Goal: Book appointment/travel/reservation

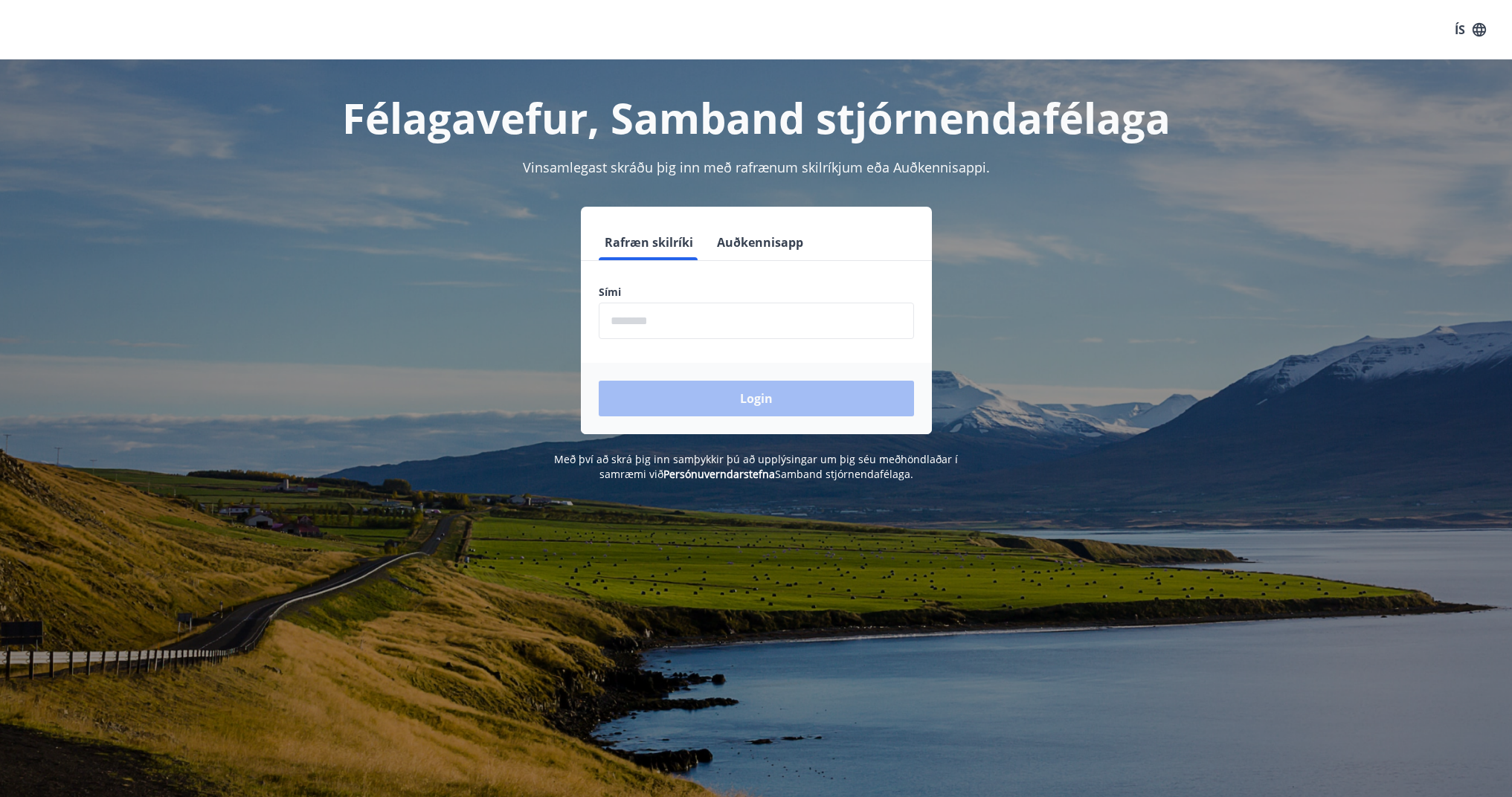
drag, startPoint x: 644, startPoint y: 318, endPoint x: 652, endPoint y: 320, distance: 8.2
click at [652, 318] on input "phone" at bounding box center [756, 321] width 315 height 37
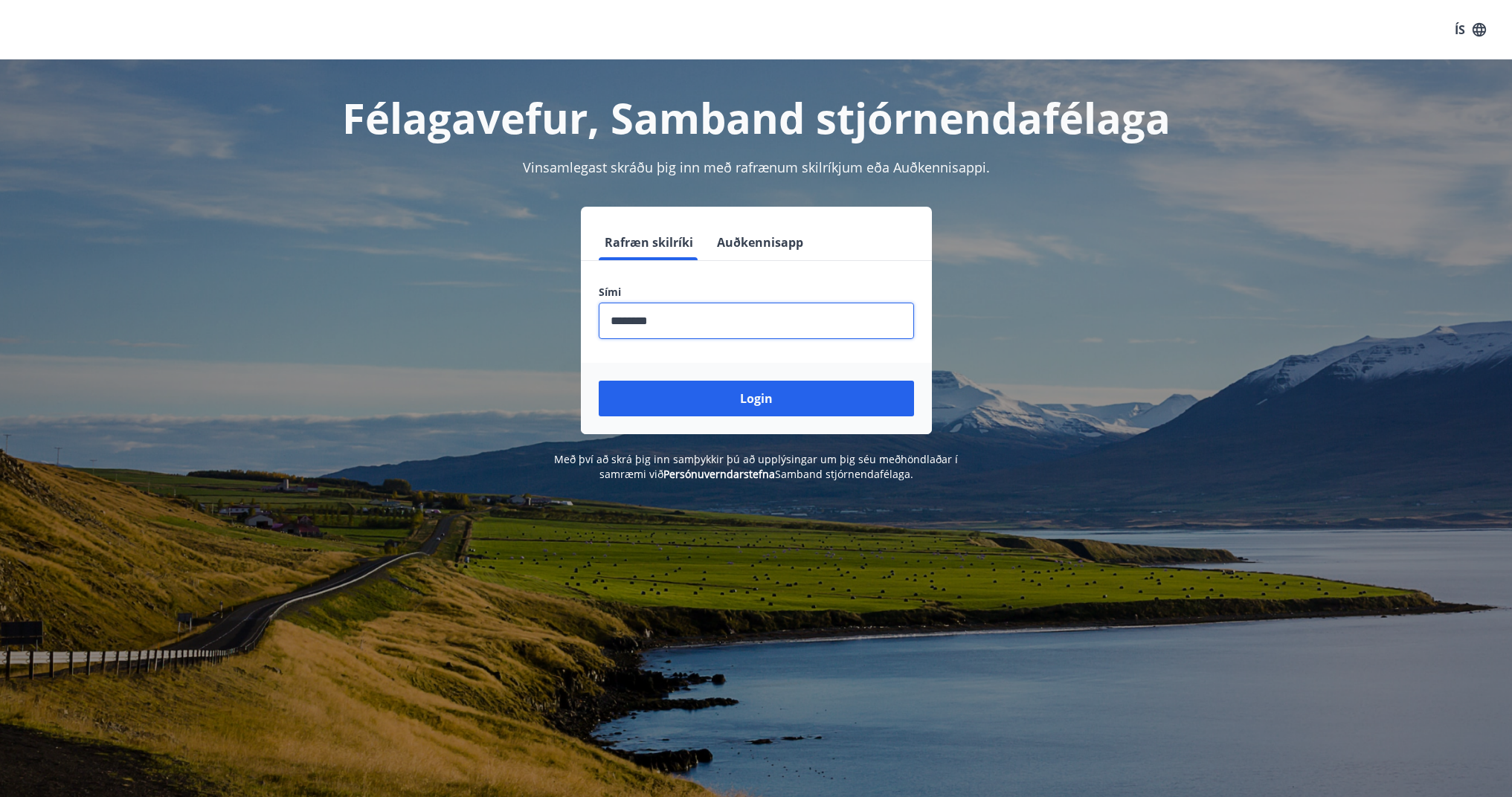
type input "********"
click at [756, 398] on button "Login" at bounding box center [756, 398] width 315 height 36
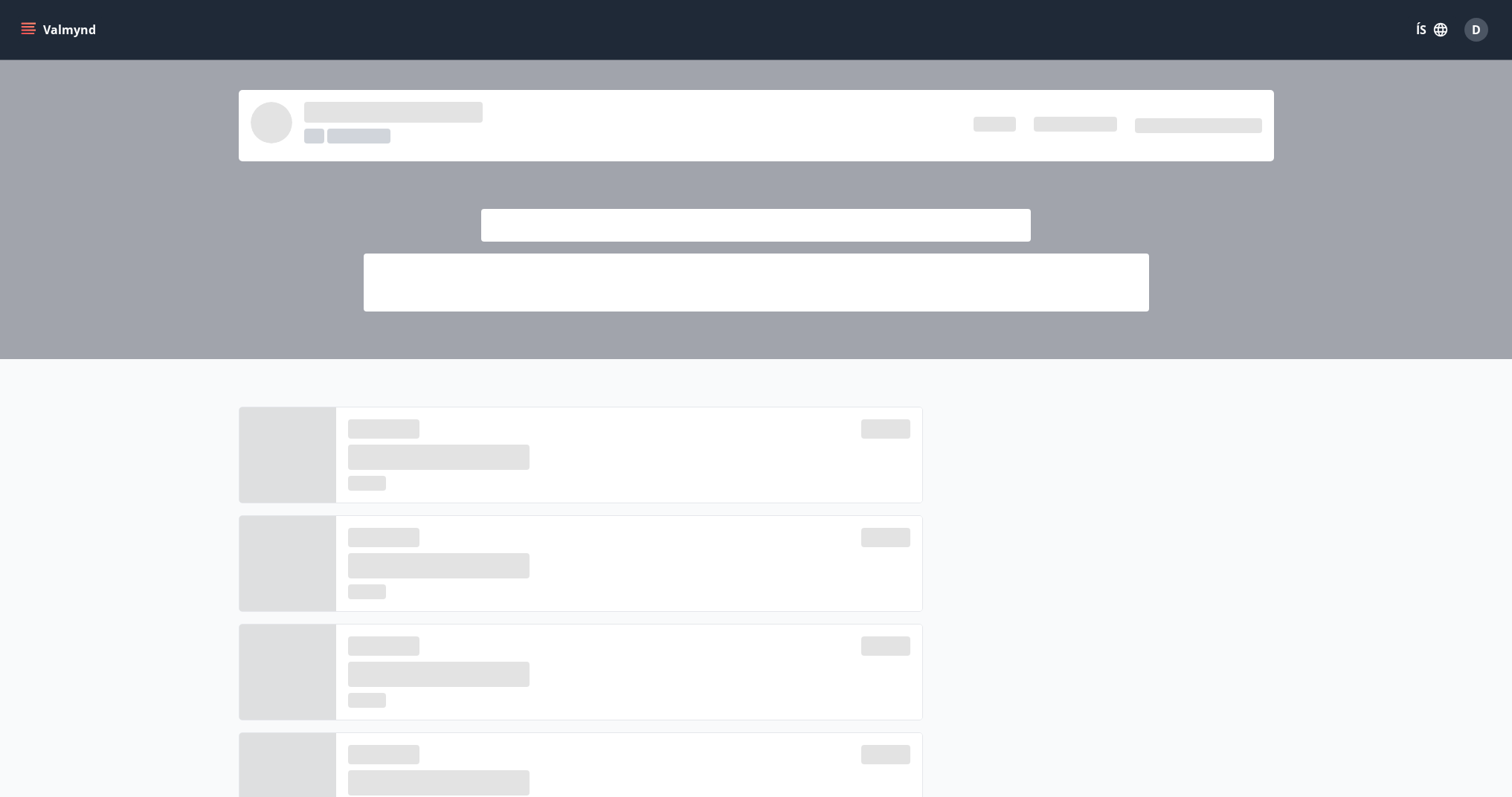
click at [25, 26] on icon "menu" at bounding box center [28, 27] width 14 height 2
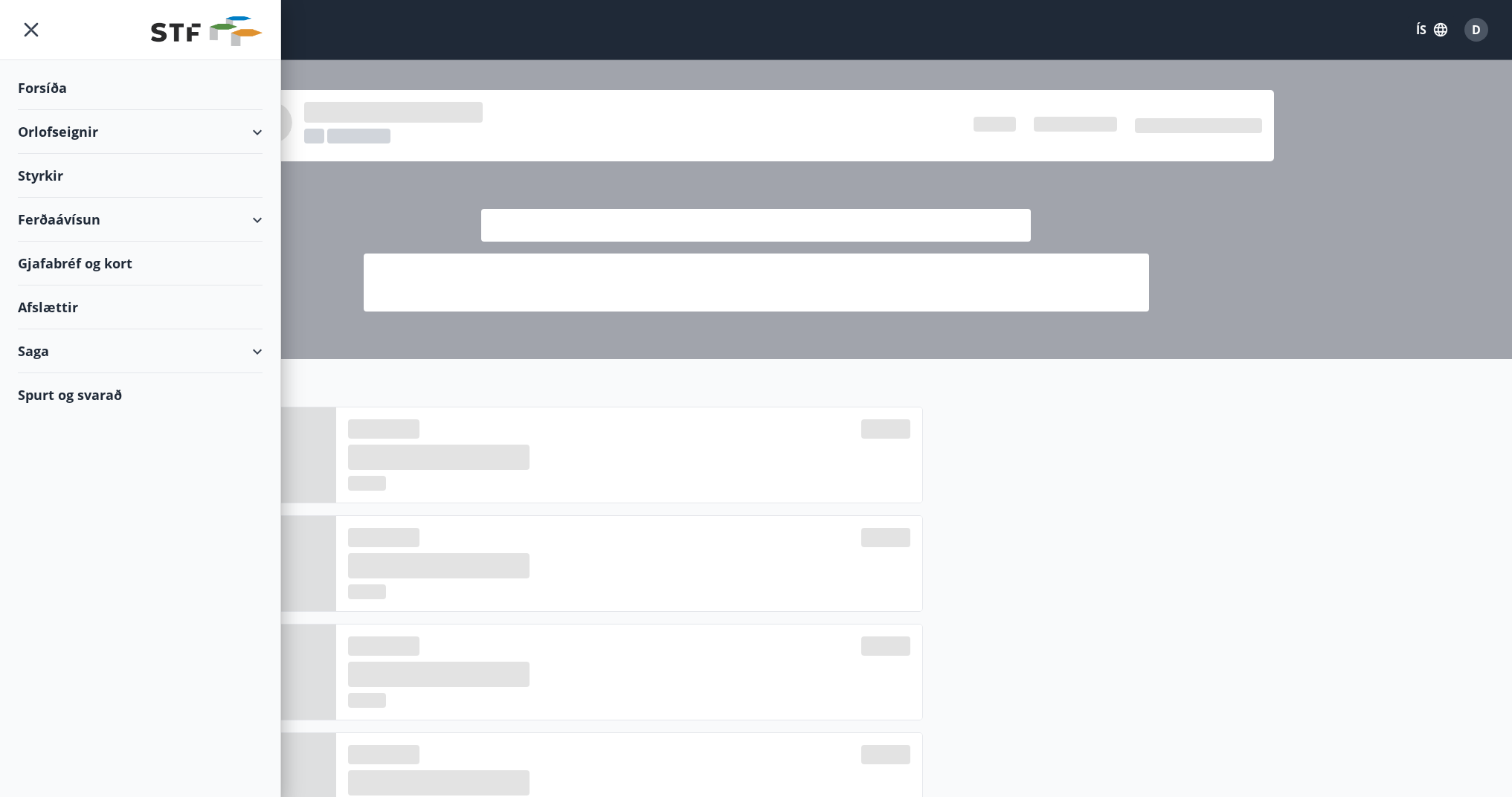
click at [219, 136] on div "Orlofseignir" at bounding box center [140, 131] width 245 height 44
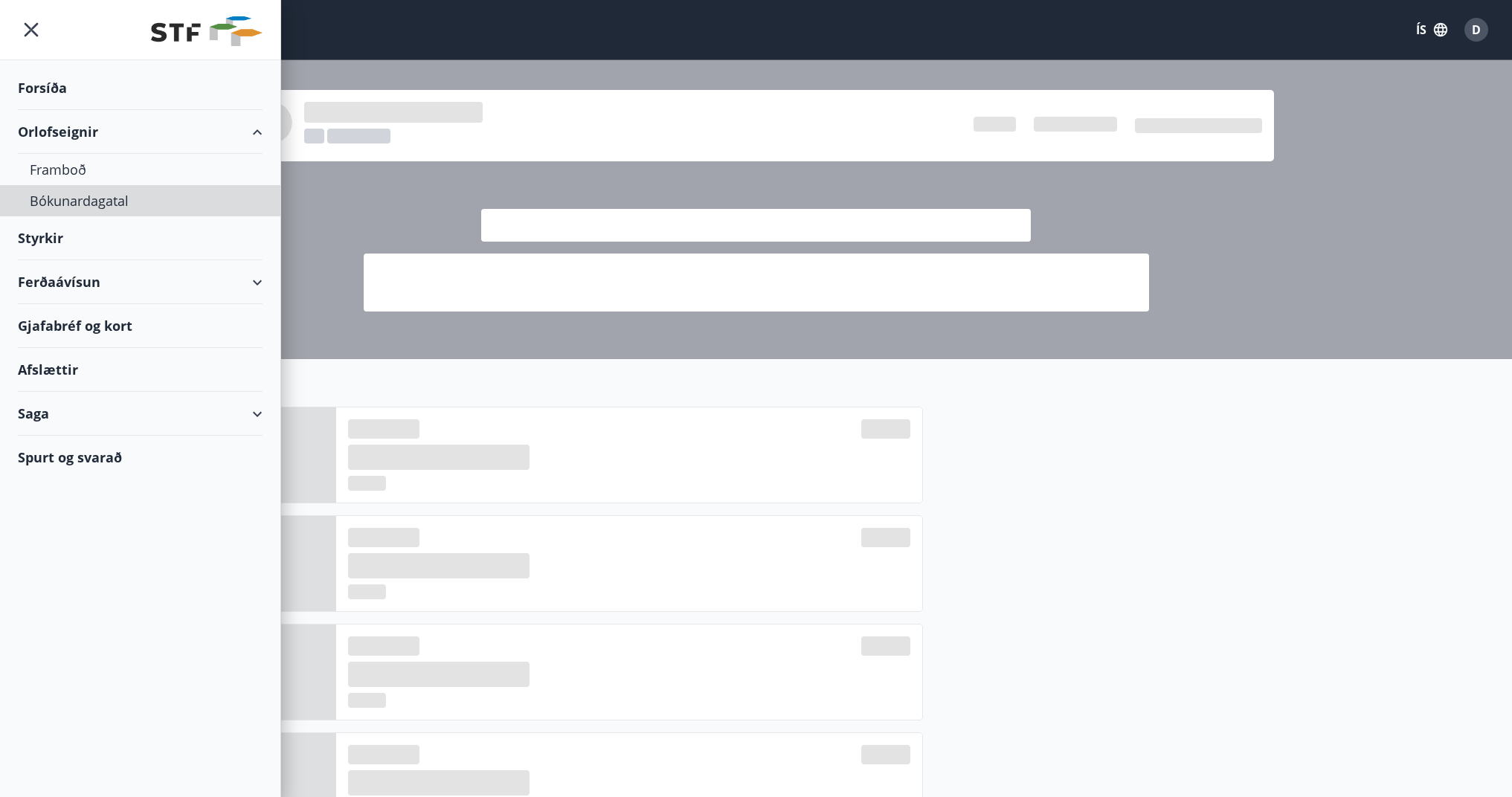
click at [68, 203] on div "Bókunardagatal" at bounding box center [140, 200] width 221 height 31
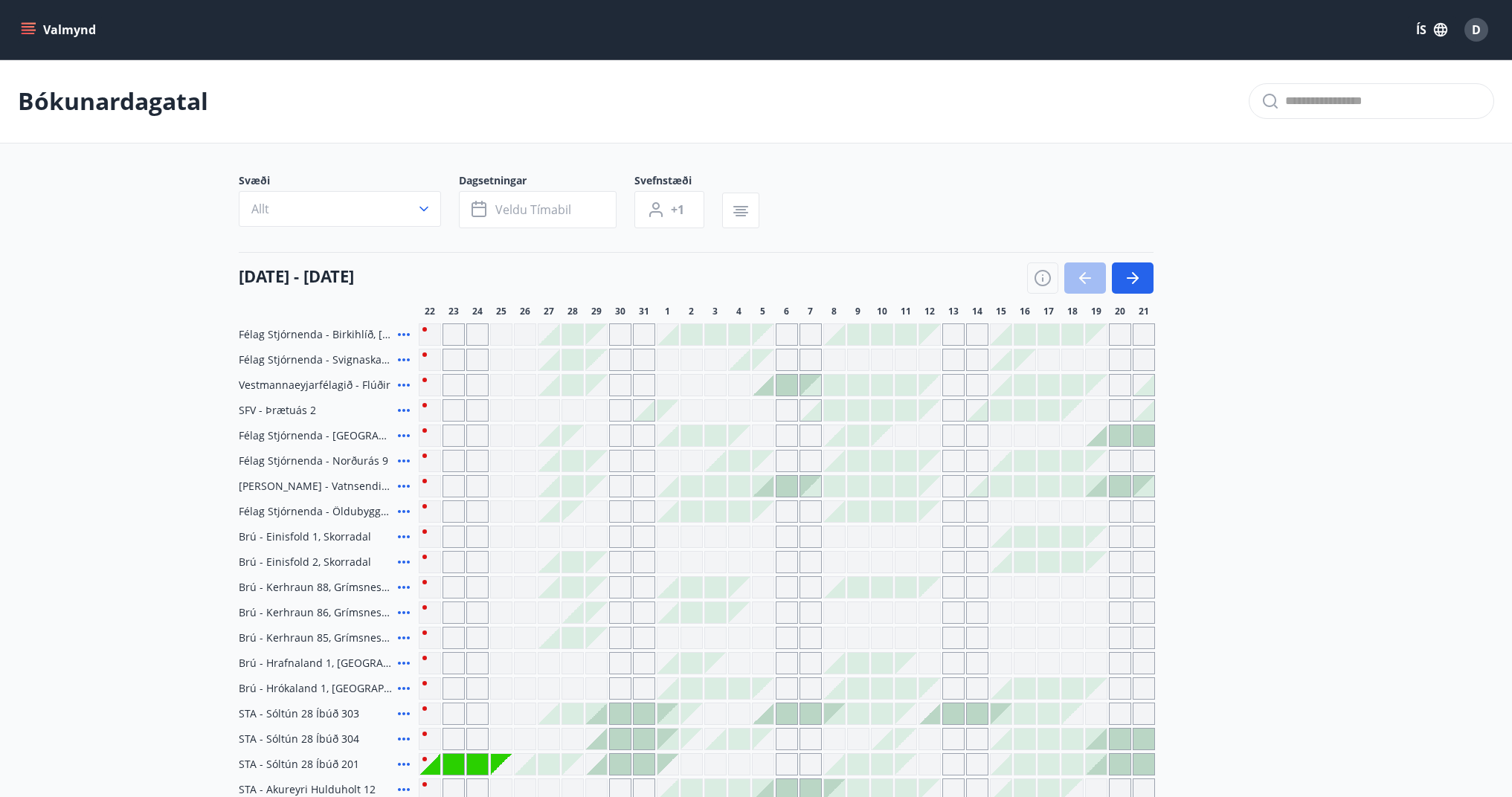
click at [1089, 274] on div at bounding box center [1090, 278] width 126 height 31
click at [487, 214] on icon "button" at bounding box center [480, 206] width 18 height 18
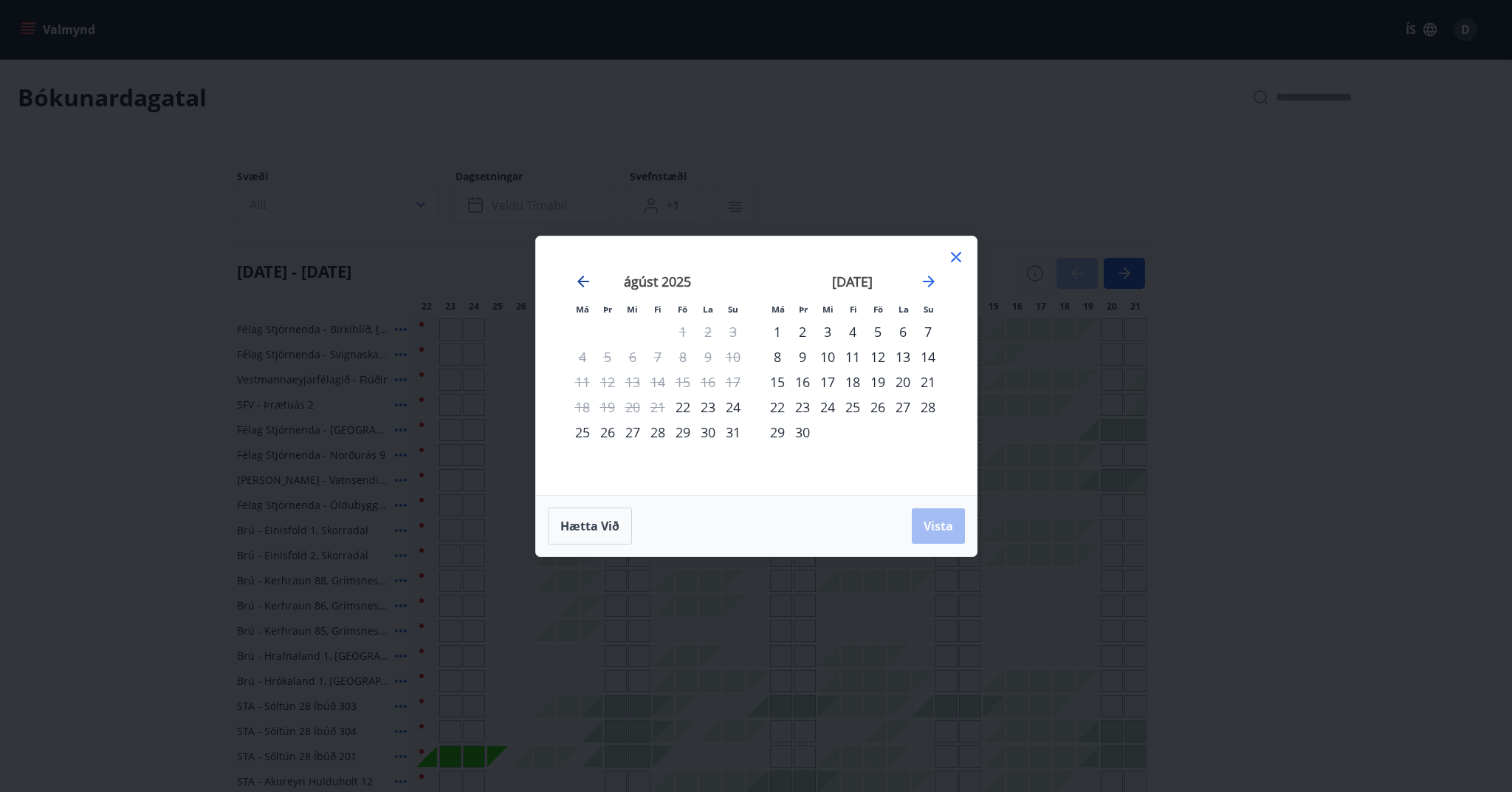
click at [580, 285] on icon "Move backward to switch to the previous month." at bounding box center [583, 281] width 17 height 17
click at [959, 253] on icon at bounding box center [956, 257] width 17 height 17
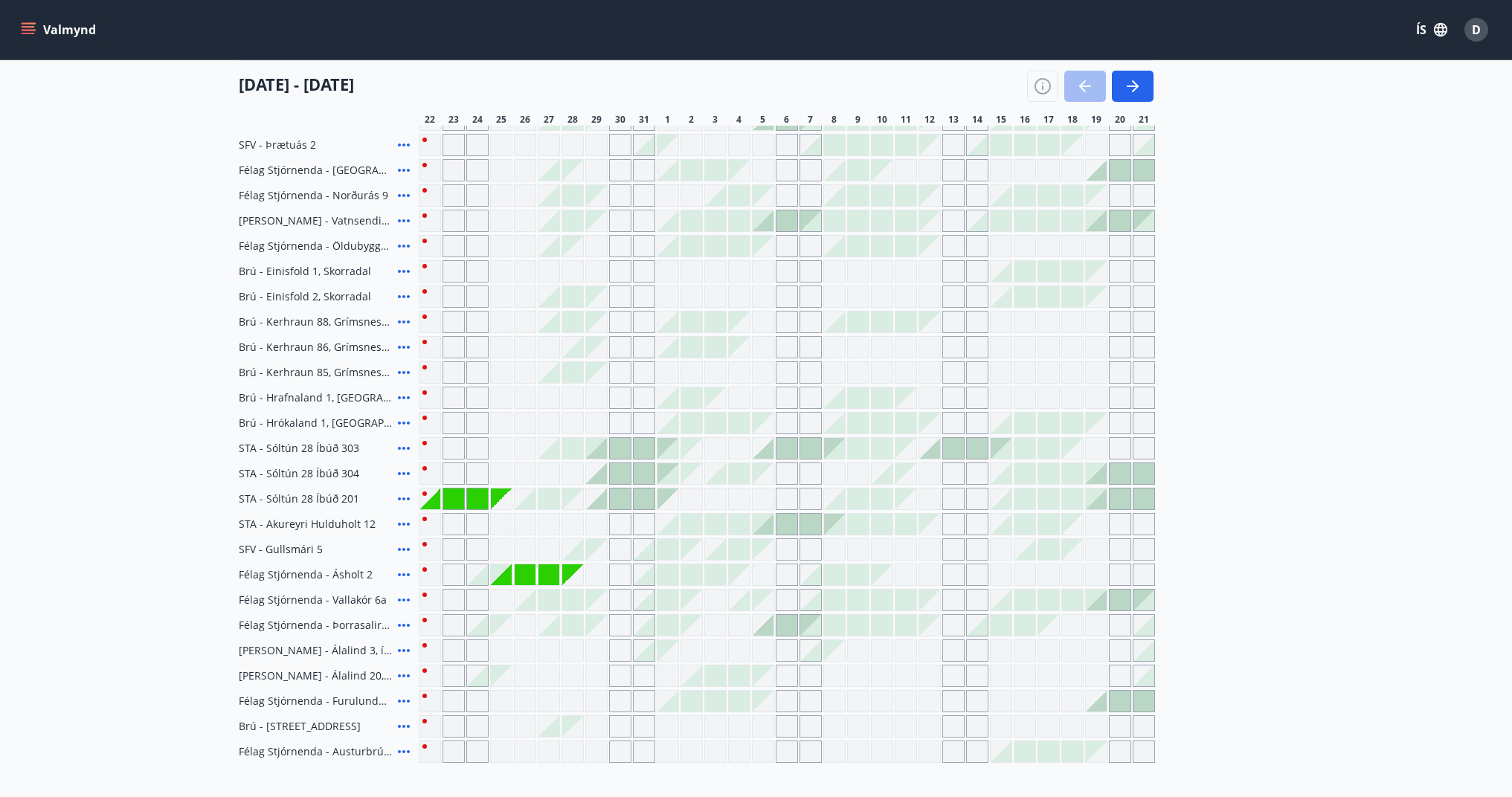
scroll to position [268, 0]
click at [403, 499] on icon at bounding box center [403, 495] width 18 height 18
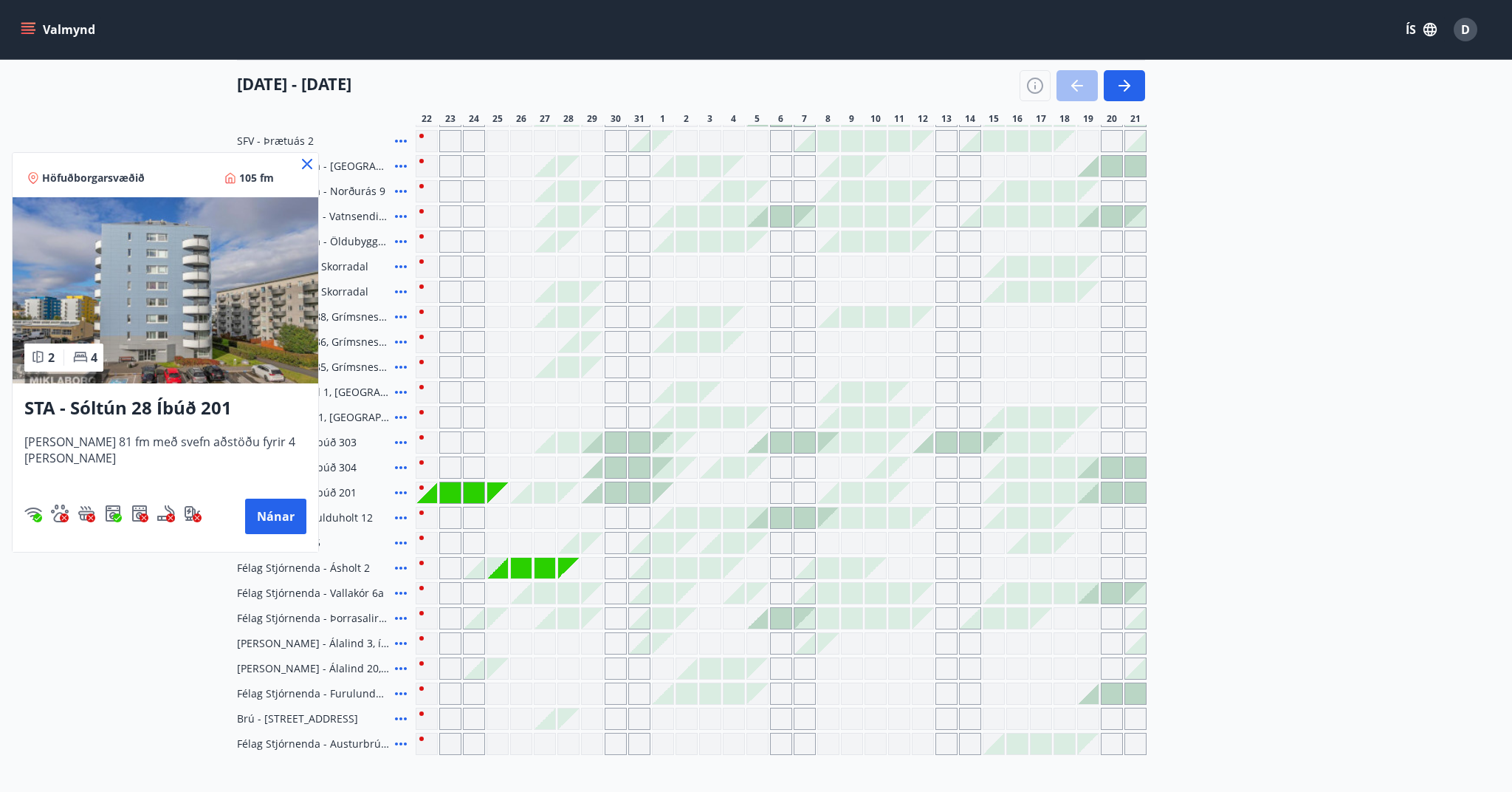
click at [298, 161] on icon at bounding box center [307, 164] width 17 height 17
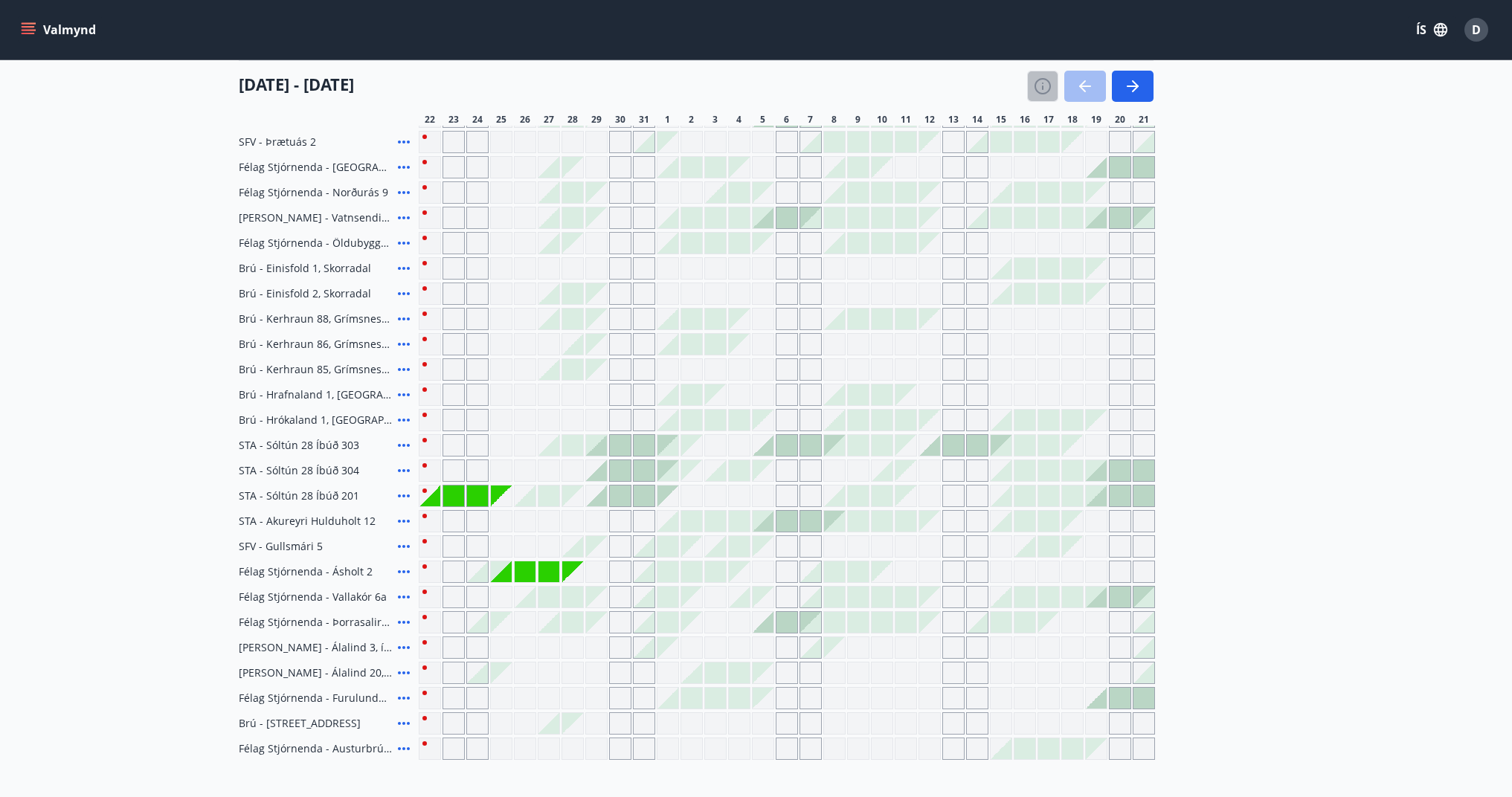
click at [1049, 90] on icon "button" at bounding box center [1042, 86] width 18 height 18
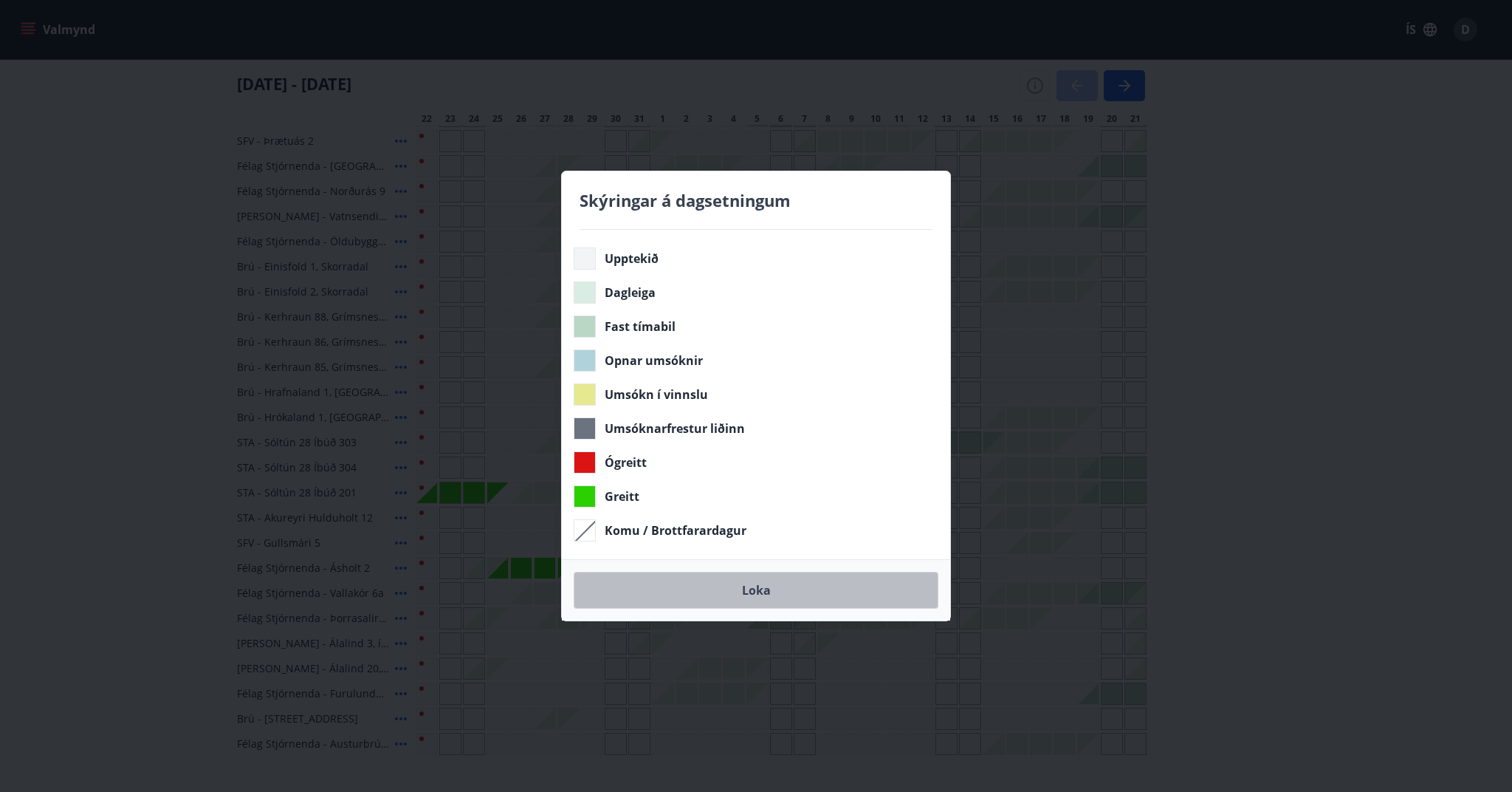
click at [766, 587] on button "Loka" at bounding box center [756, 590] width 365 height 37
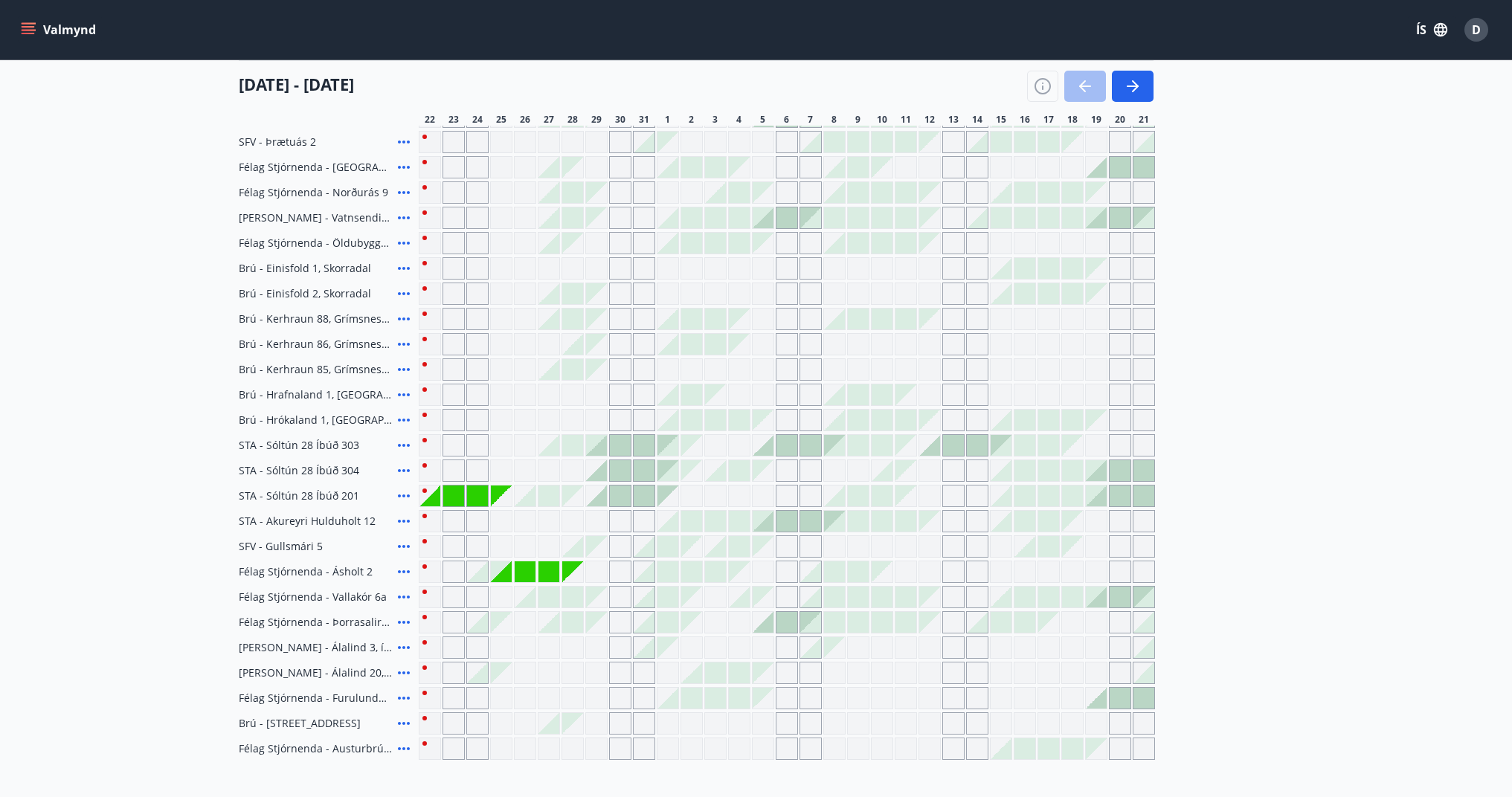
click at [1075, 86] on div at bounding box center [1090, 86] width 126 height 31
click at [1082, 89] on div at bounding box center [1090, 86] width 126 height 31
drag, startPoint x: 1078, startPoint y: 90, endPoint x: 977, endPoint y: 115, distance: 104.0
click at [1079, 90] on div at bounding box center [1090, 86] width 126 height 31
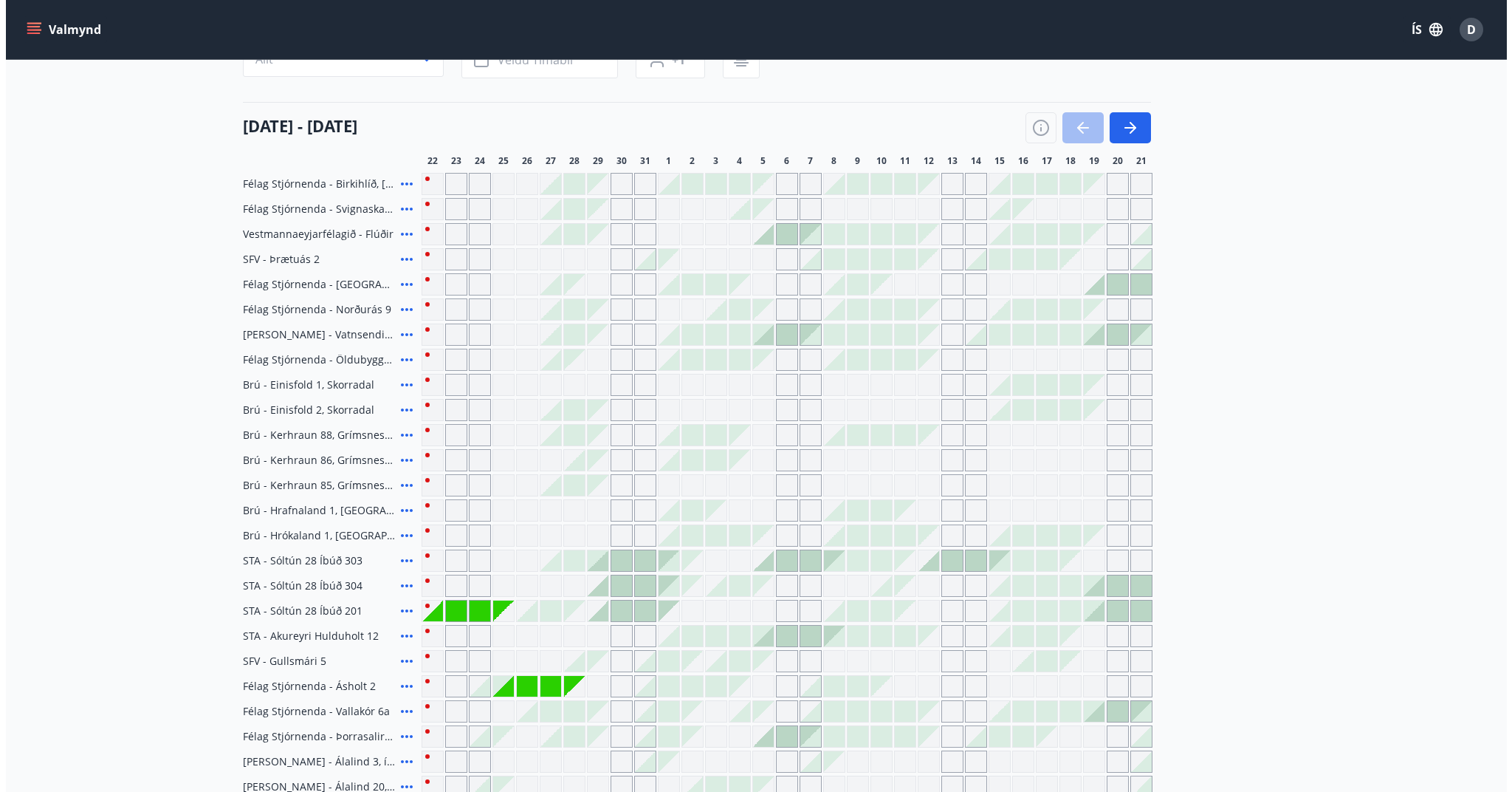
scroll to position [271, 0]
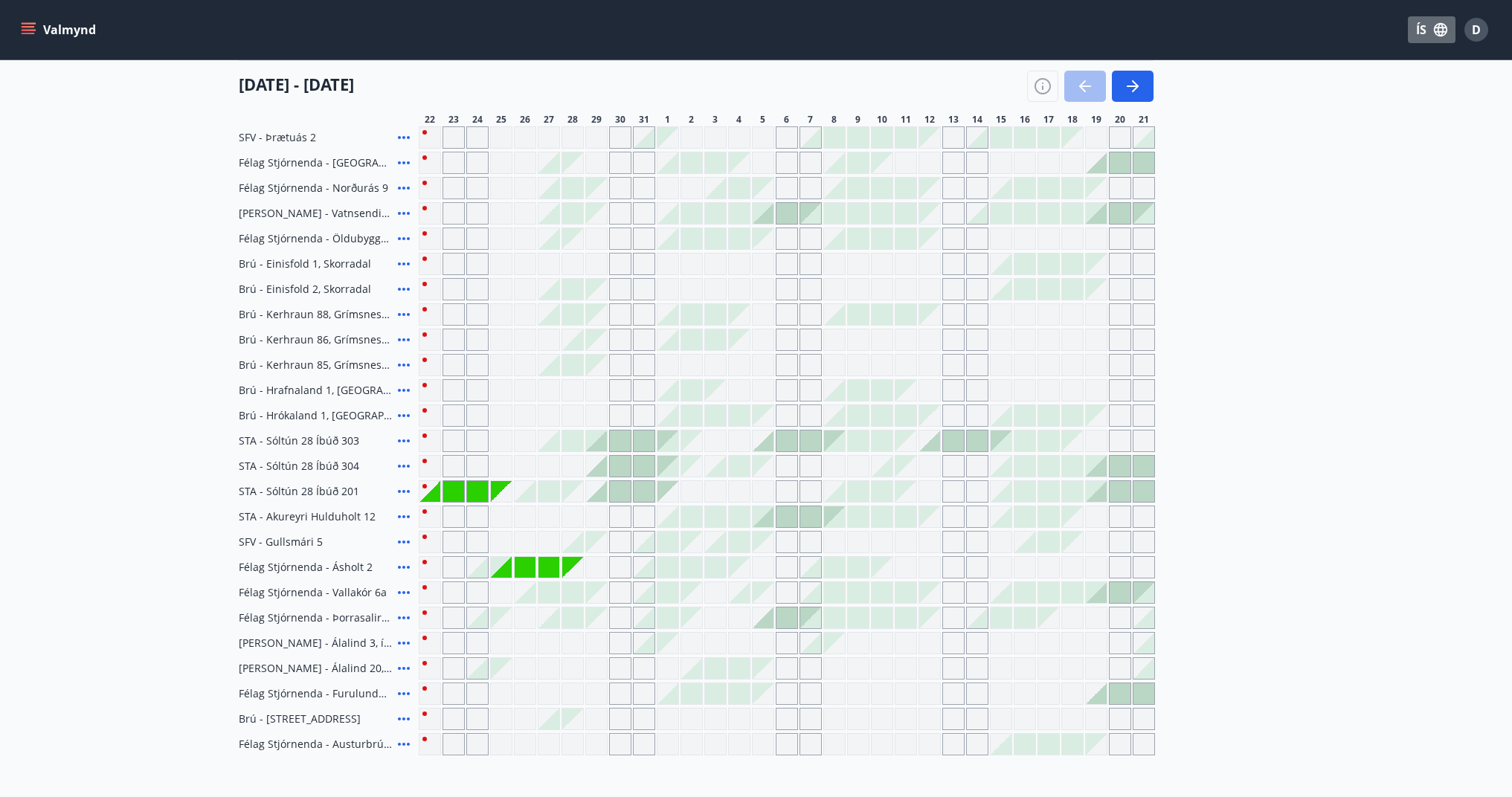
click at [1446, 30] on icon "button" at bounding box center [1440, 30] width 16 height 16
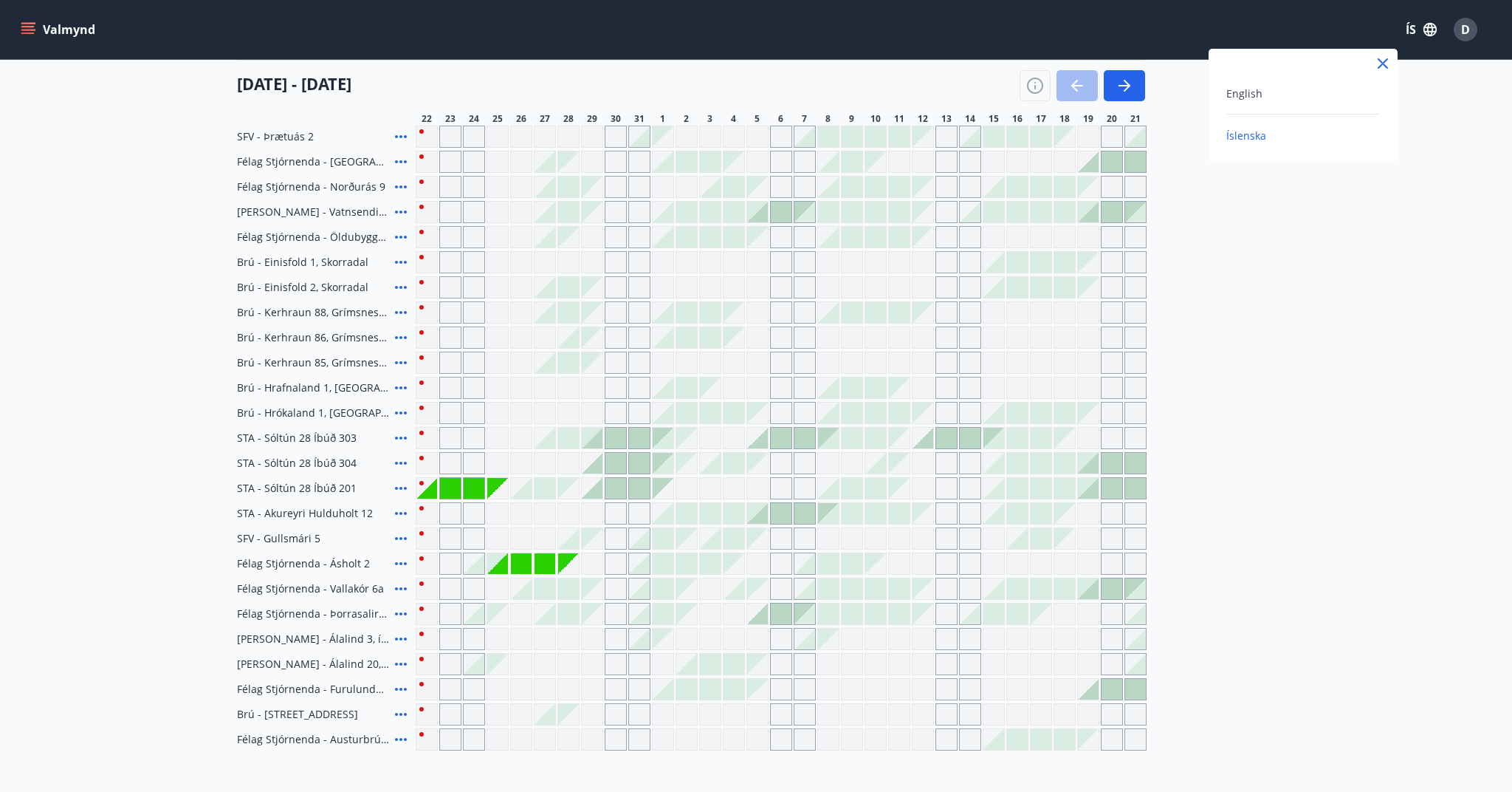
click at [1464, 28] on div at bounding box center [756, 396] width 1512 height 792
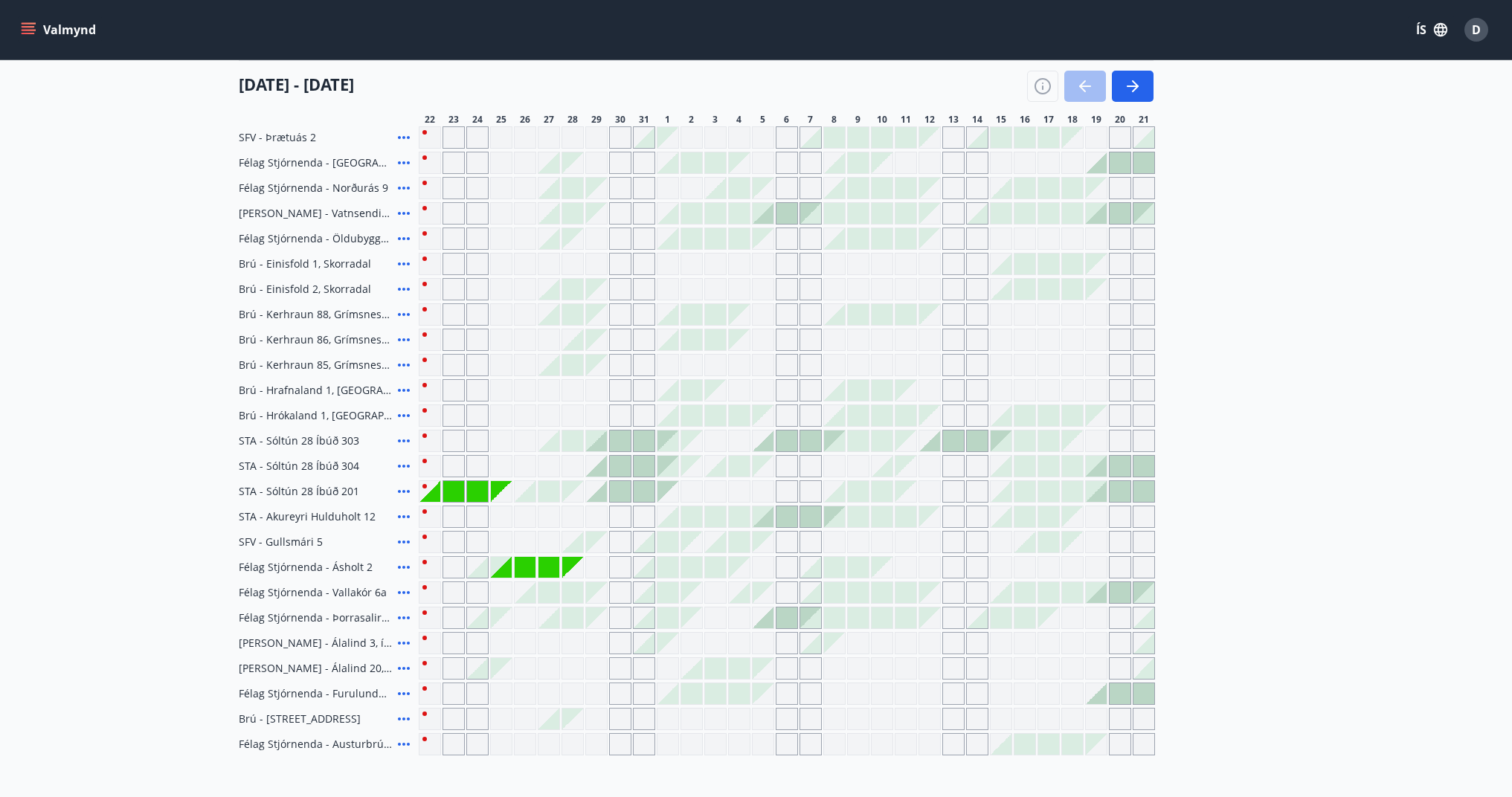
click at [1479, 32] on span "D" at bounding box center [1475, 30] width 9 height 16
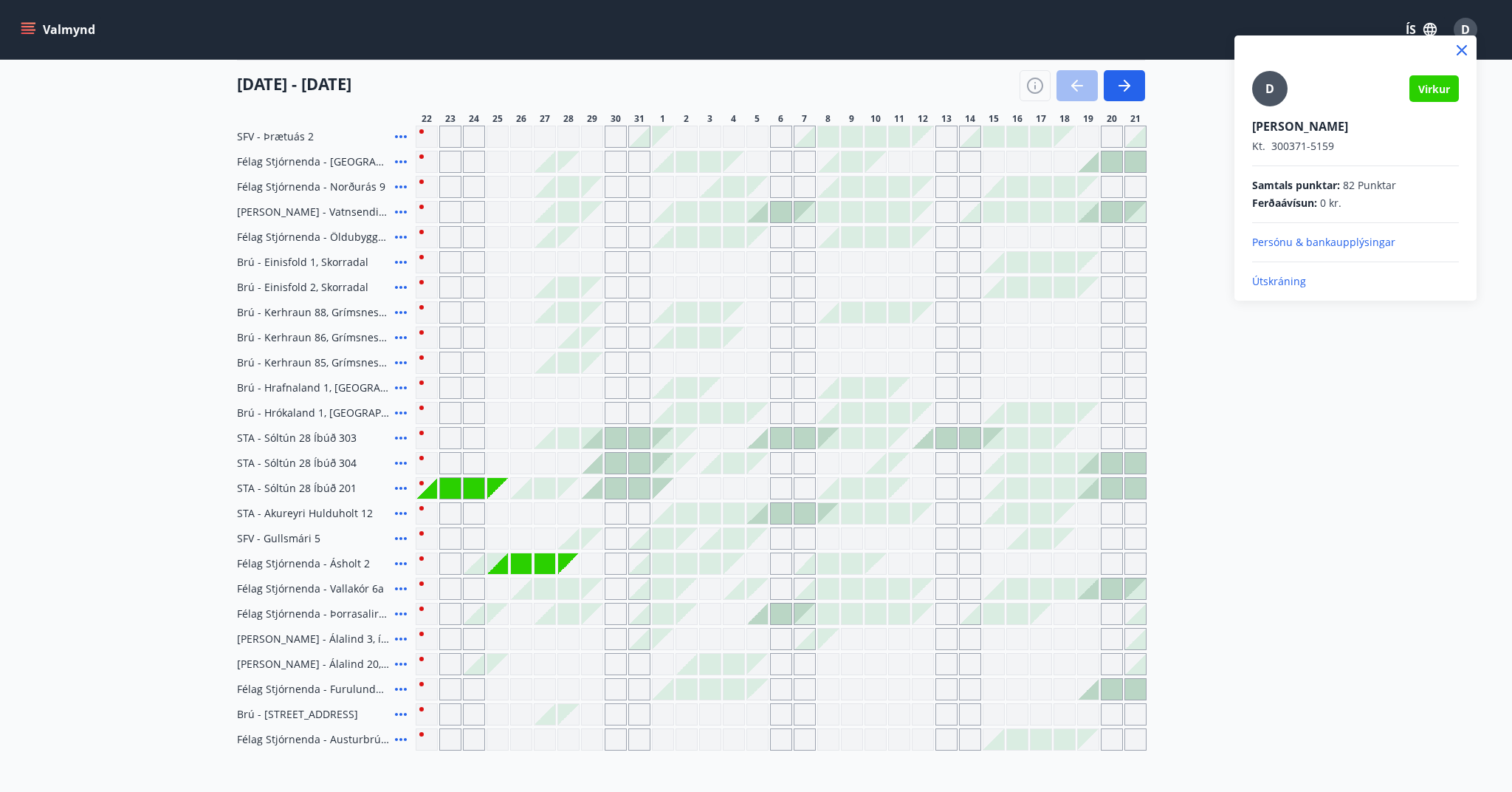
click at [1279, 285] on p "Útskráning" at bounding box center [1355, 281] width 207 height 15
